Goal: Transaction & Acquisition: Purchase product/service

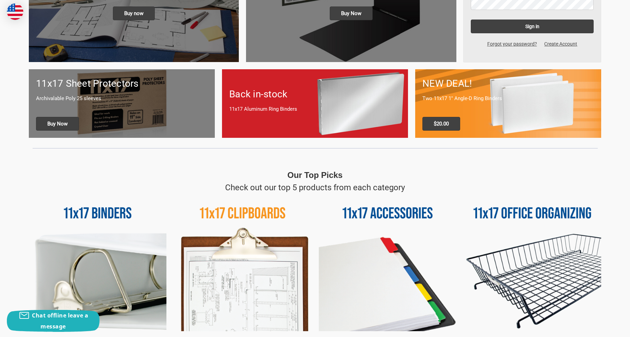
scroll to position [206, 0]
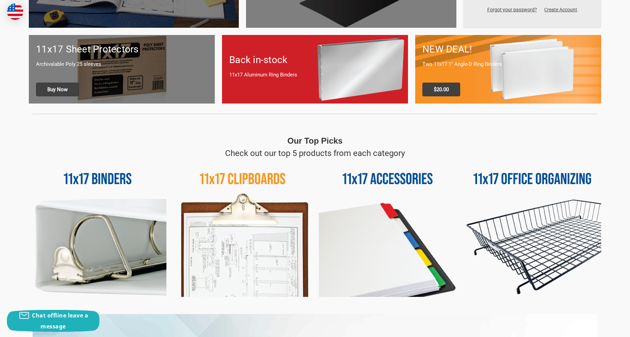
click at [255, 179] on img at bounding box center [243, 229] width 138 height 138
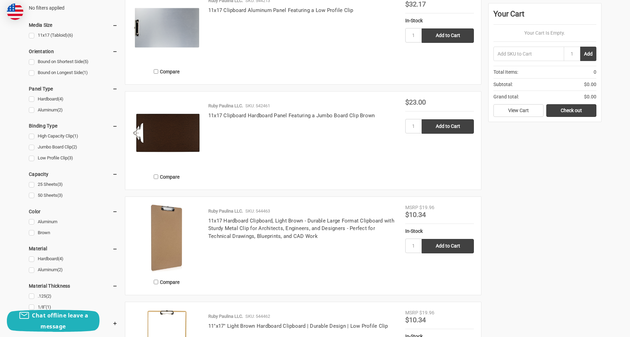
scroll to position [206, 0]
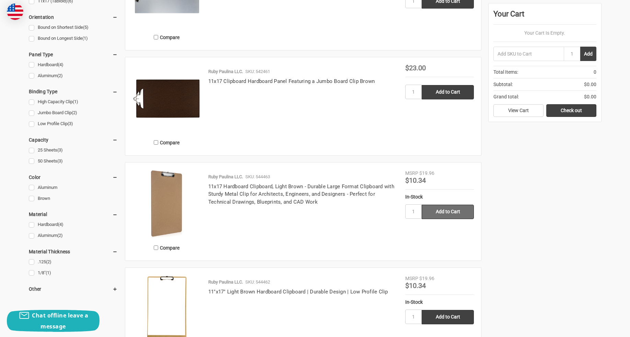
click at [446, 210] on input "Add to Cart" at bounding box center [448, 212] width 52 height 14
type input "Add to Cart"
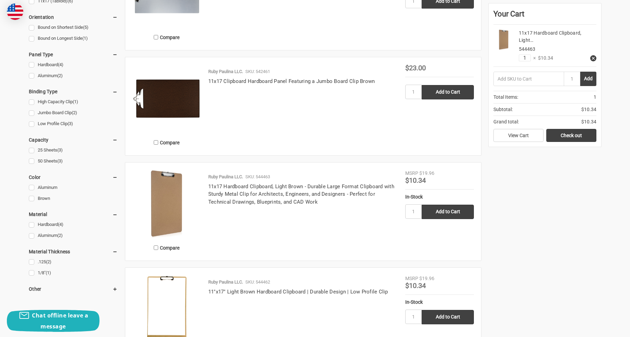
drag, startPoint x: 530, startPoint y: 56, endPoint x: 518, endPoint y: 58, distance: 11.8
click at [518, 58] on div "11x17 Hardboard Clipboard, Light… 544463 1 × $10.34" at bounding box center [555, 46] width 82 height 32
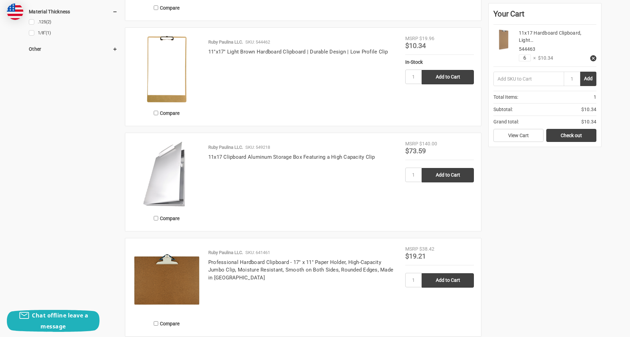
scroll to position [515, 0]
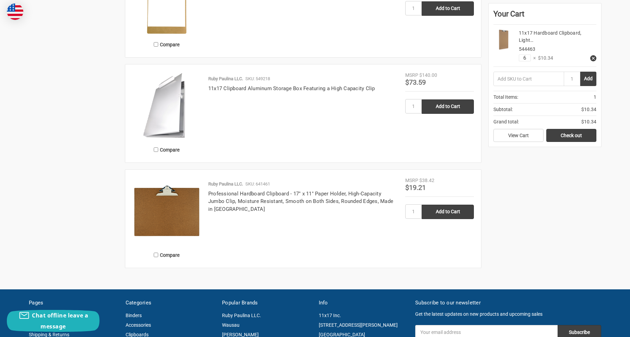
type input "6"
type input "2"
click at [452, 211] on input "Add to Cart" at bounding box center [448, 212] width 52 height 14
type input "Add to Cart"
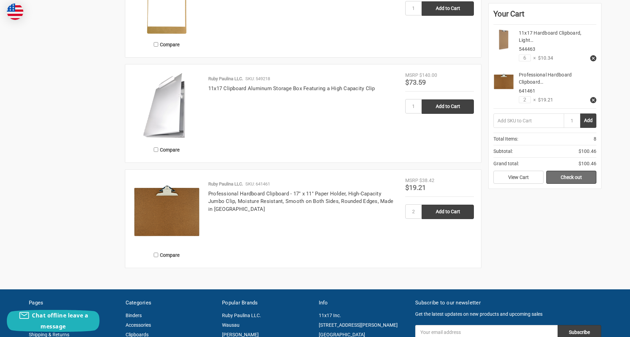
click at [573, 177] on link "Check out" at bounding box center [571, 177] width 50 height 13
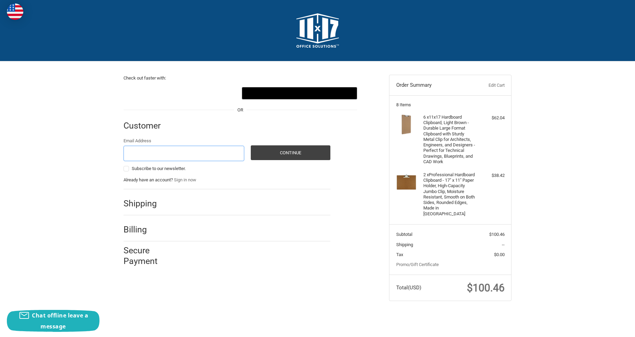
click at [135, 151] on input "Email Address" at bounding box center [184, 153] width 121 height 15
type input "bmoore@brph.com"
click at [295, 148] on button "Continue" at bounding box center [291, 153] width 80 height 15
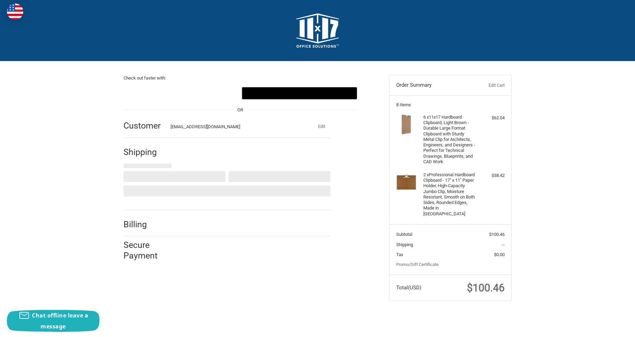
select select "US"
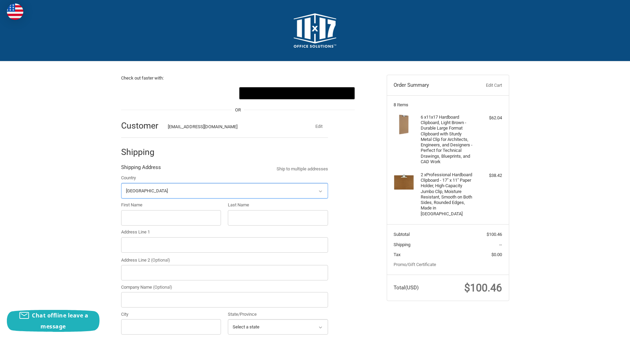
scroll to position [70, 0]
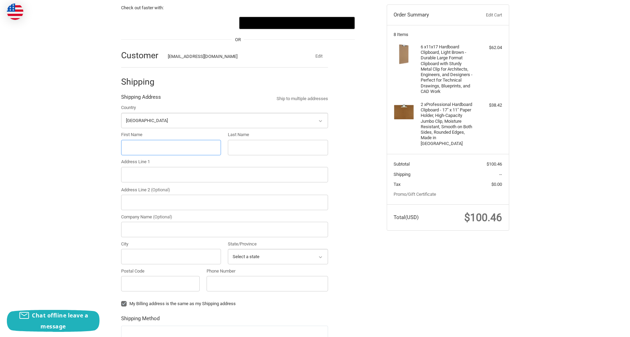
click at [138, 146] on input "First Name" at bounding box center [171, 147] width 100 height 15
click at [71, 158] on div "Check out faster with: @import url(//fonts.googleapis.com/css?family=Google+San…" at bounding box center [315, 241] width 630 height 500
click at [128, 144] on input "First Name" at bounding box center [171, 147] width 100 height 15
type input "Bill"
click at [243, 142] on input "Last Name" at bounding box center [278, 147] width 100 height 15
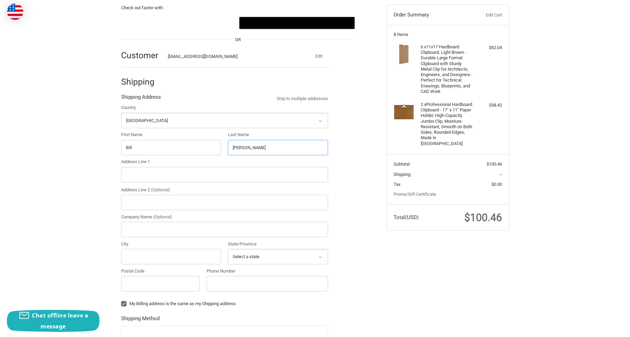
type input "Moore"
click at [147, 174] on input "Address Line 1" at bounding box center [224, 174] width 207 height 15
type input "2549 Brett Ct."
type input "5700 N.US1"
type input "BRPH A & E"
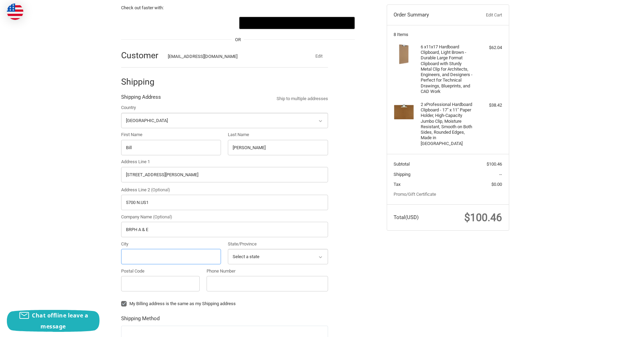
type input "Melbourne"
select select "FL"
type input "32940"
type input "3215919997"
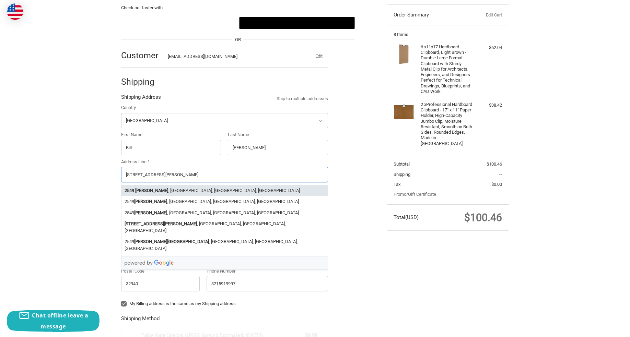
radio input "true"
drag, startPoint x: 158, startPoint y: 173, endPoint x: 107, endPoint y: 171, distance: 50.2
click at [107, 171] on div "Check out faster with: @import url(//fonts.googleapis.com/css?family=Google+San…" at bounding box center [315, 283] width 630 height 584
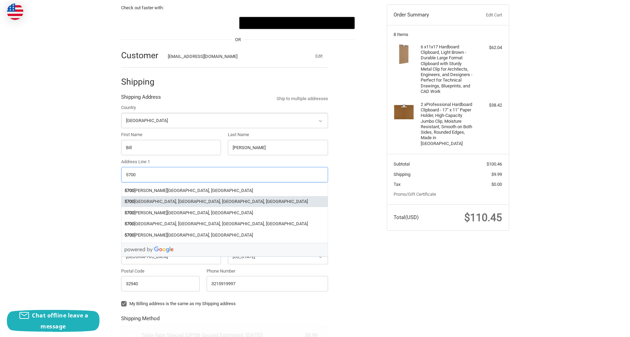
click at [166, 201] on li "5700 North Harbor City Boulevard, Melbourne, FL, USA" at bounding box center [224, 201] width 206 height 11
type input "5700 North Harbor City Boulevard"
select select "FL"
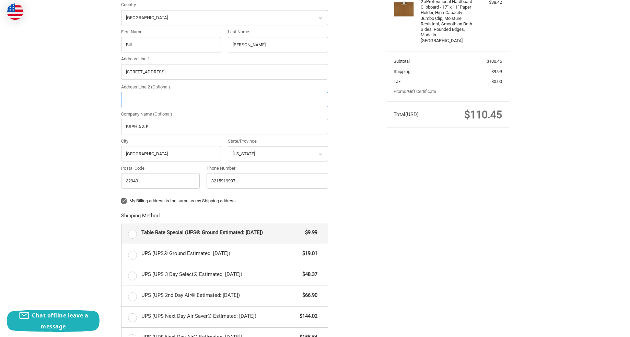
scroll to position [208, 0]
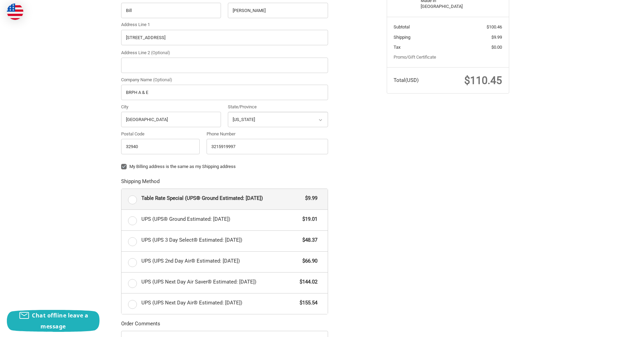
click at [130, 199] on label "Table Rate Special (UPS® Ground Estimated: Wed, Aug 27) $9.99" at bounding box center [224, 199] width 206 height 21
click at [122, 189] on input "Table Rate Special (UPS® Ground Estimated: Wed, Aug 27) $9.99" at bounding box center [121, 189] width 0 height 0
radio input "true"
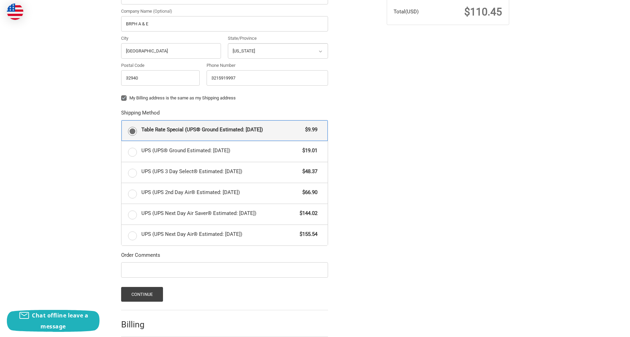
scroll to position [311, 0]
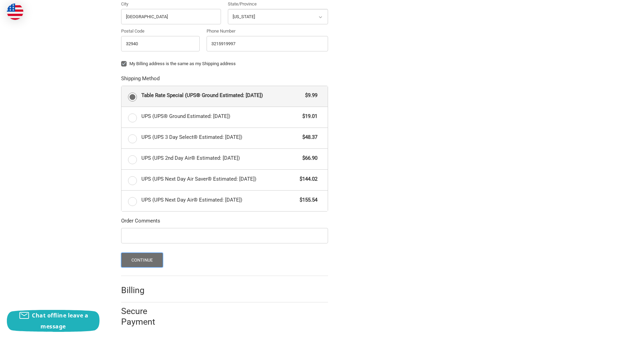
click at [148, 259] on button "Continue" at bounding box center [142, 260] width 42 height 15
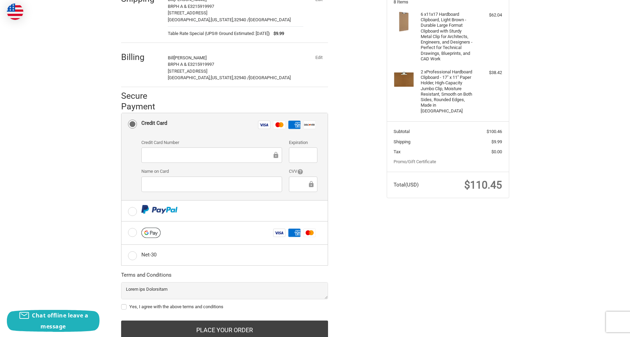
scroll to position [127, 0]
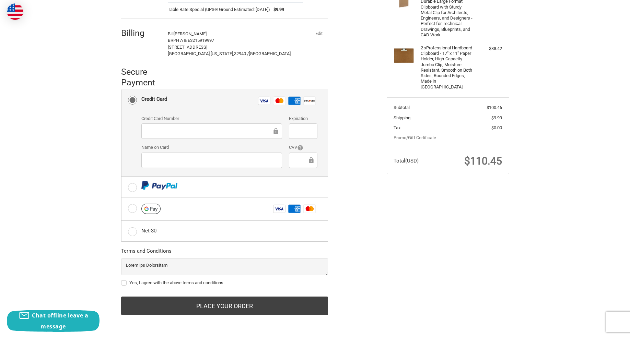
click at [124, 283] on label "Yes, I agree with the above terms and conditions" at bounding box center [224, 282] width 207 height 5
click at [121, 280] on input "Yes, I agree with the above terms and conditions" at bounding box center [121, 280] width 0 height 0
checkbox input "true"
click at [132, 232] on label "Net-30" at bounding box center [224, 231] width 206 height 21
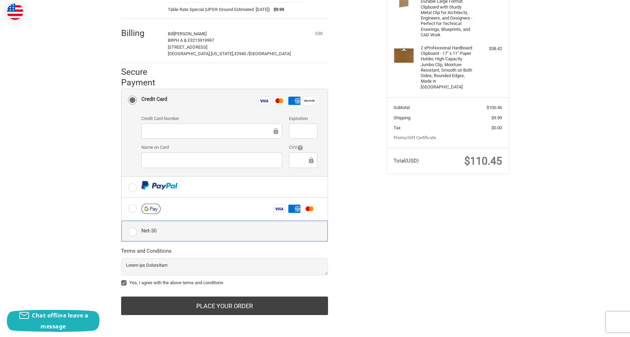
click at [122, 221] on input "Net-30" at bounding box center [121, 221] width 0 height 0
radio input "true"
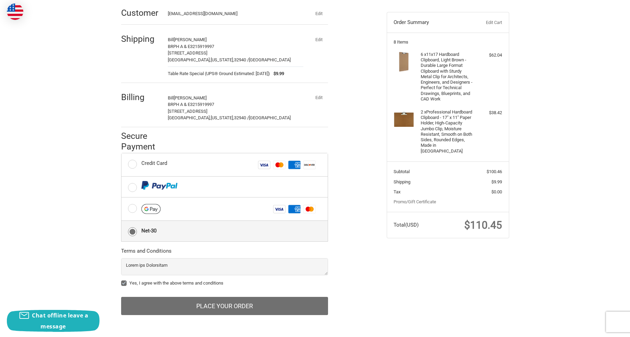
scroll to position [63, 0]
click at [228, 304] on button "Place Your Order" at bounding box center [224, 306] width 207 height 19
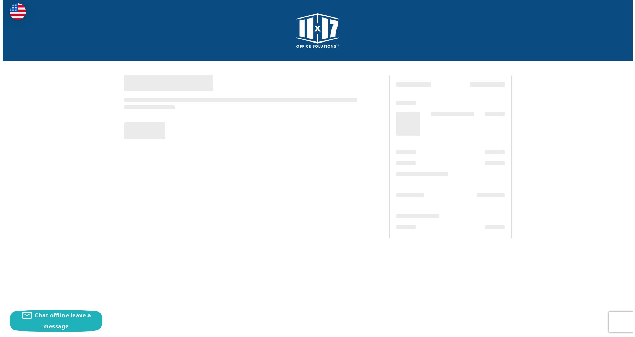
scroll to position [0, 0]
